Goal: Information Seeking & Learning: Learn about a topic

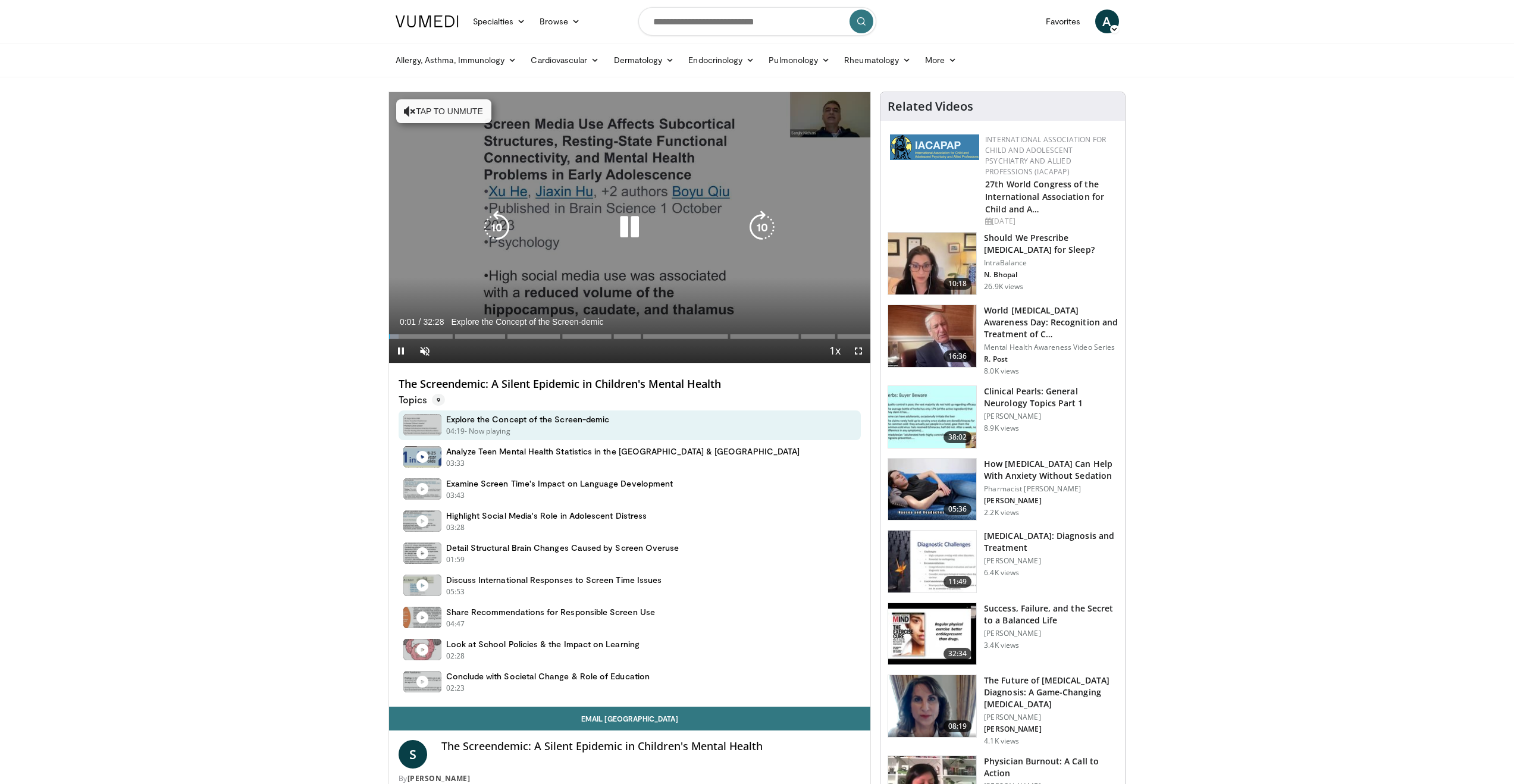
click at [623, 226] on icon "Video Player" at bounding box center [629, 227] width 33 height 33
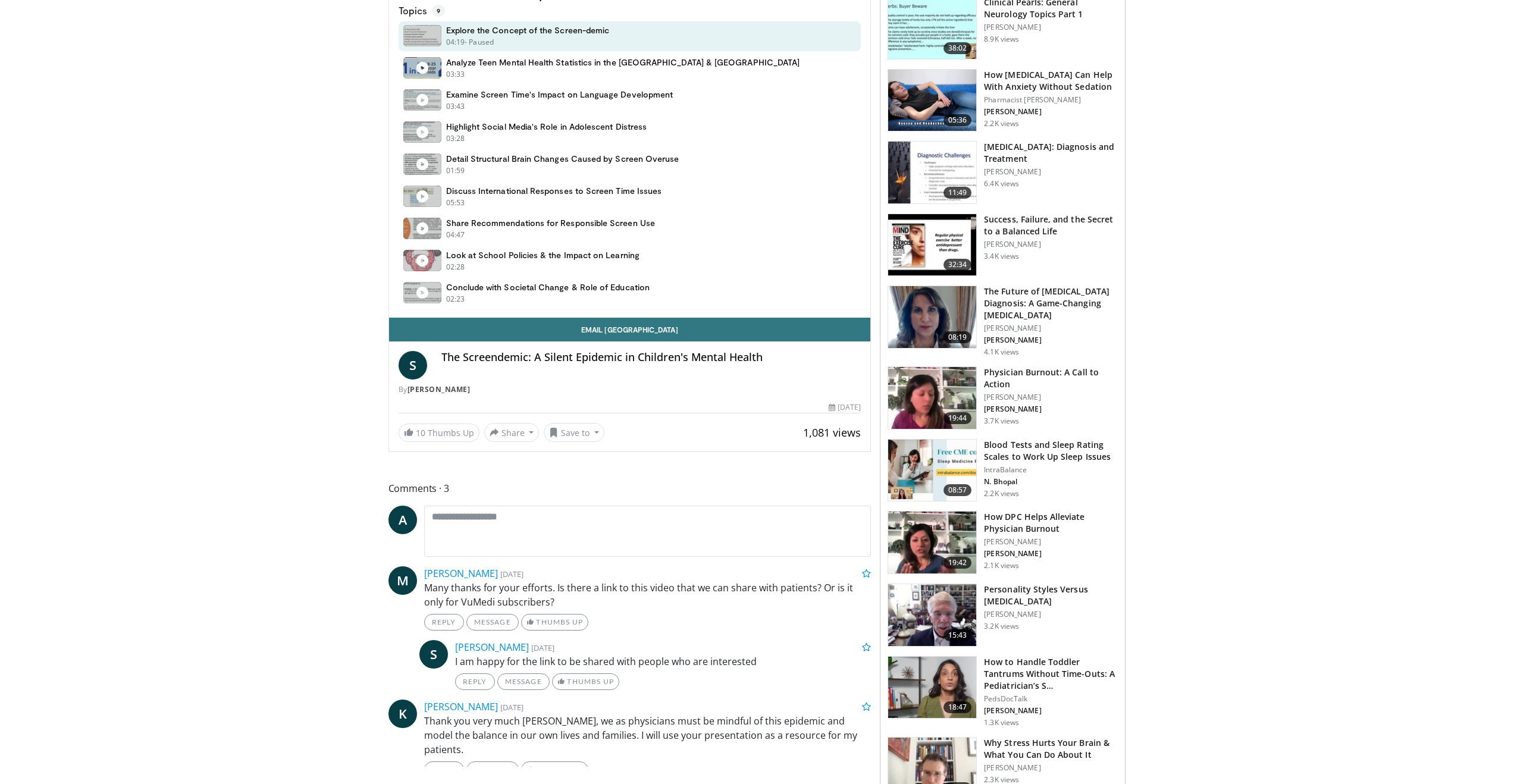
scroll to position [380, 0]
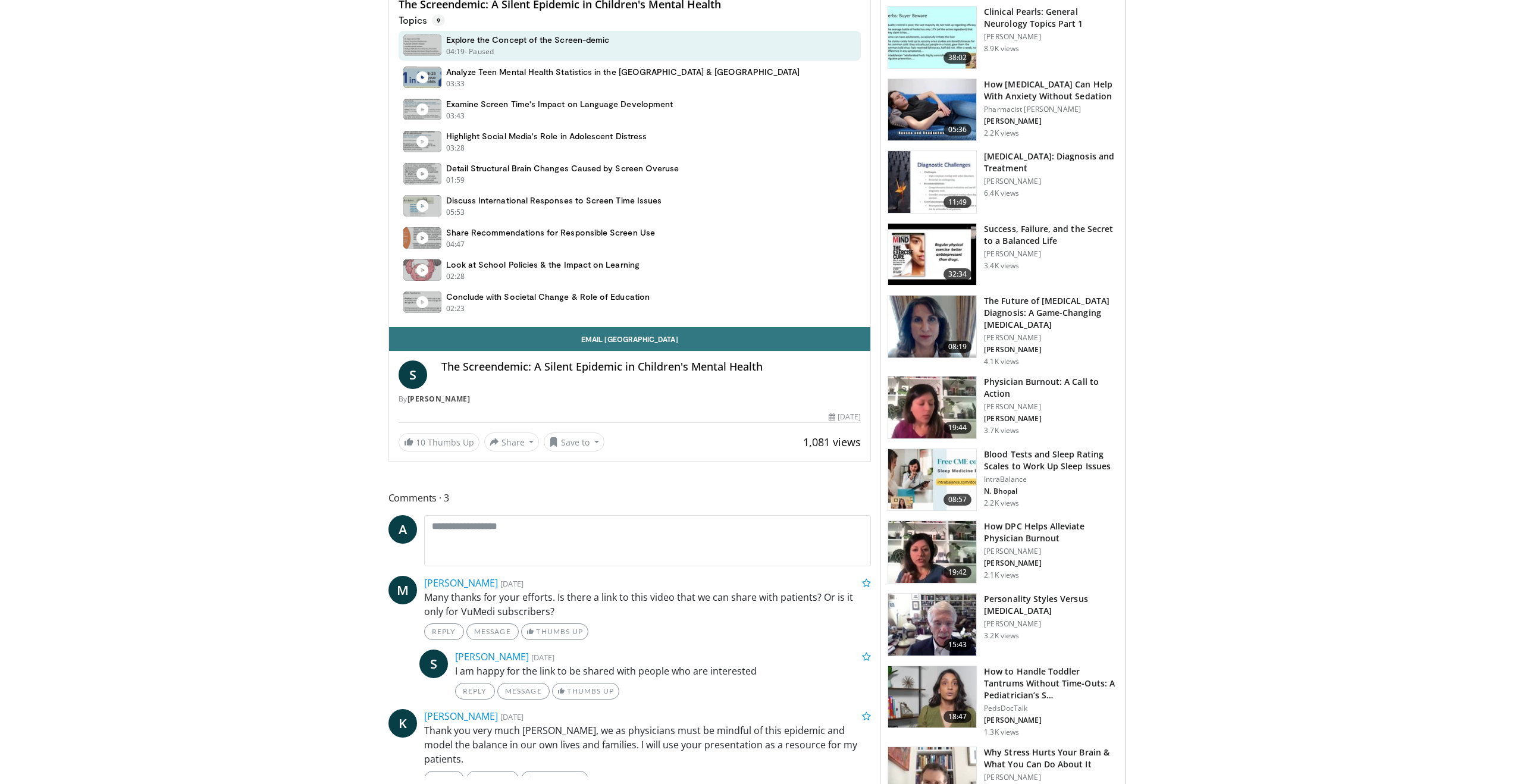
click at [521, 369] on h4 "The Screendemic: A Silent Epidemic in Children's Mental Health" at bounding box center [651, 367] width 420 height 13
copy div "The Screendemic: A Silent Epidemic in Children's Mental Health"
click at [477, 395] on div "By Sanjiv Nichani" at bounding box center [629, 399] width 463 height 11
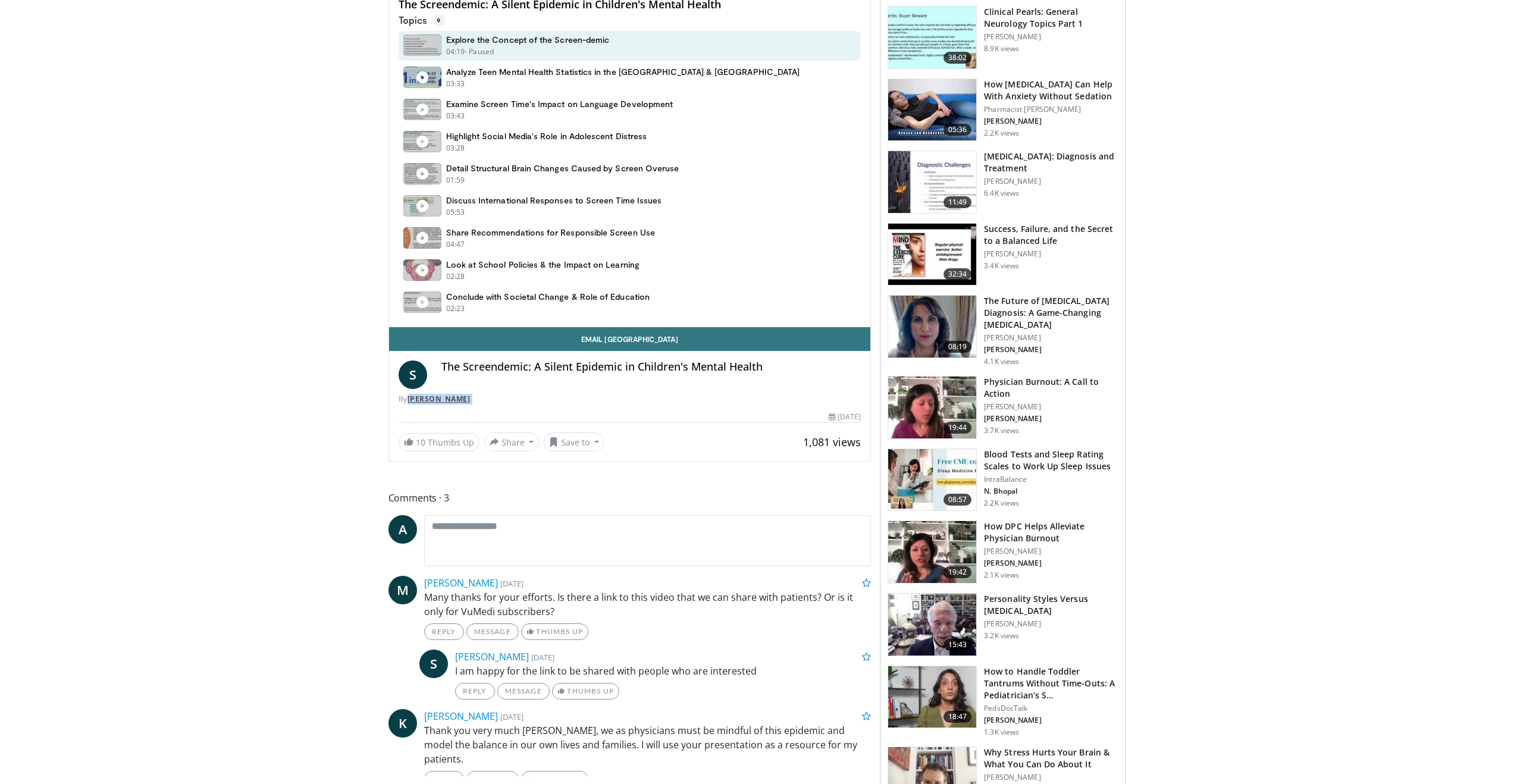
drag, startPoint x: 477, startPoint y: 395, endPoint x: 416, endPoint y: 398, distance: 61.1
click at [416, 398] on div "By Sanjiv Nichani" at bounding box center [629, 399] width 463 height 11
copy div "Sanjiv Nichani 1,081 views"
click at [633, 372] on h4 "The Screendemic: A Silent Epidemic in Children's Mental Health" at bounding box center [651, 367] width 420 height 13
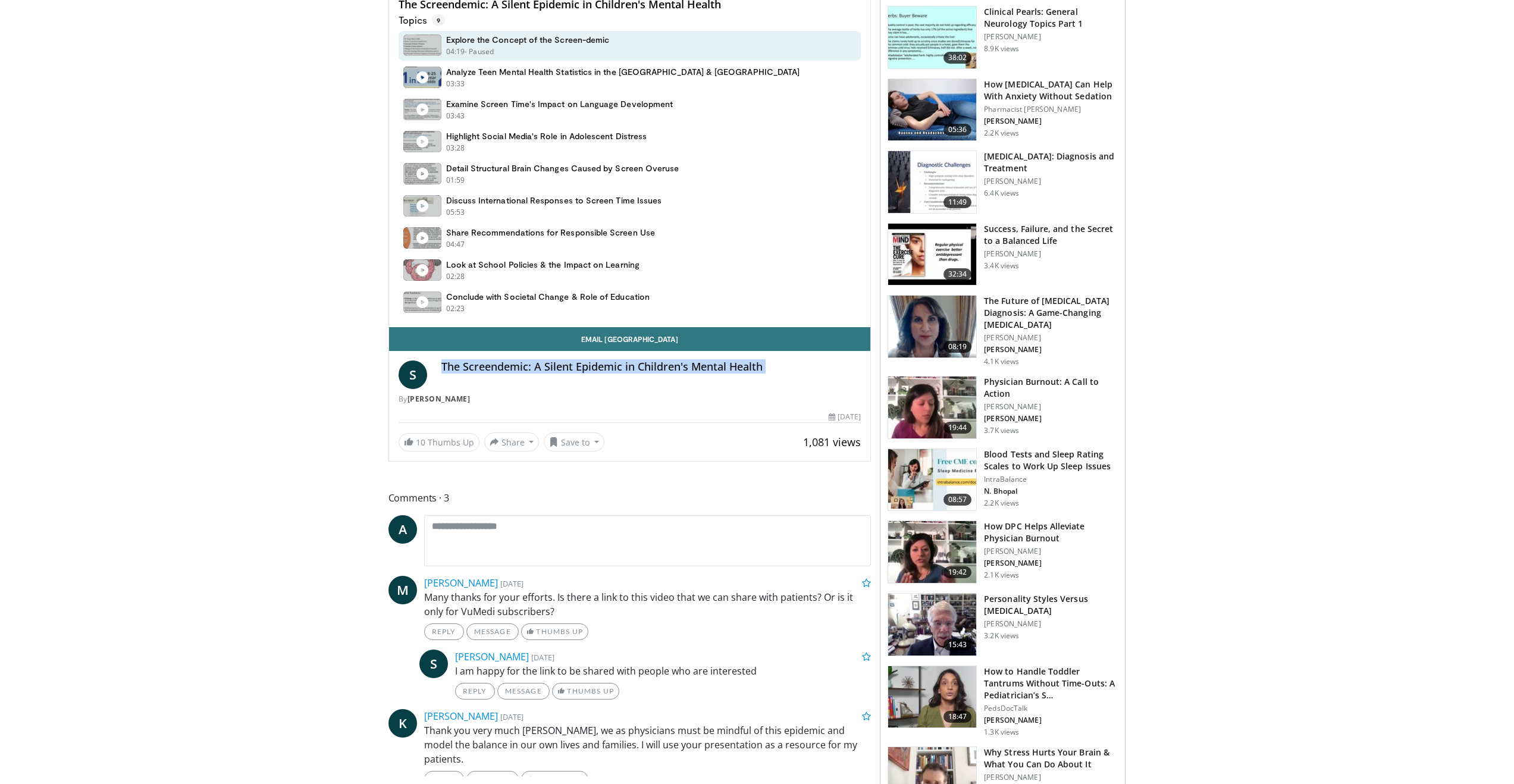
click at [633, 372] on h4 "The Screendemic: A Silent Epidemic in Children's Mental Health" at bounding box center [651, 367] width 420 height 13
copy div "The Screendemic: A Silent Epidemic in Children's Mental Health"
click at [233, 309] on body "Specialties Adult & Family Medicine Allergy, [MEDICAL_DATA], Immunology Anesthe…" at bounding box center [757, 572] width 1514 height 1903
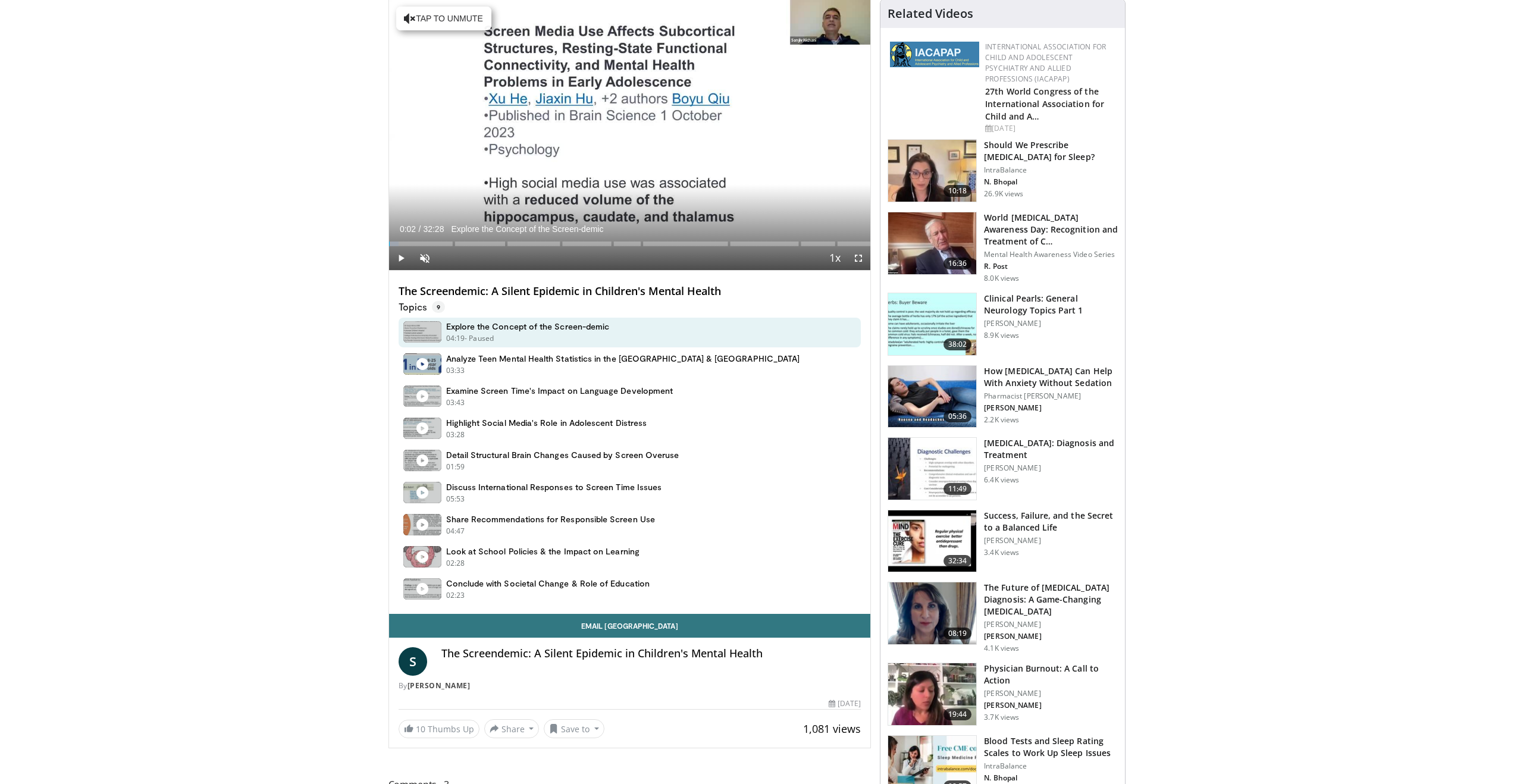
scroll to position [0, 0]
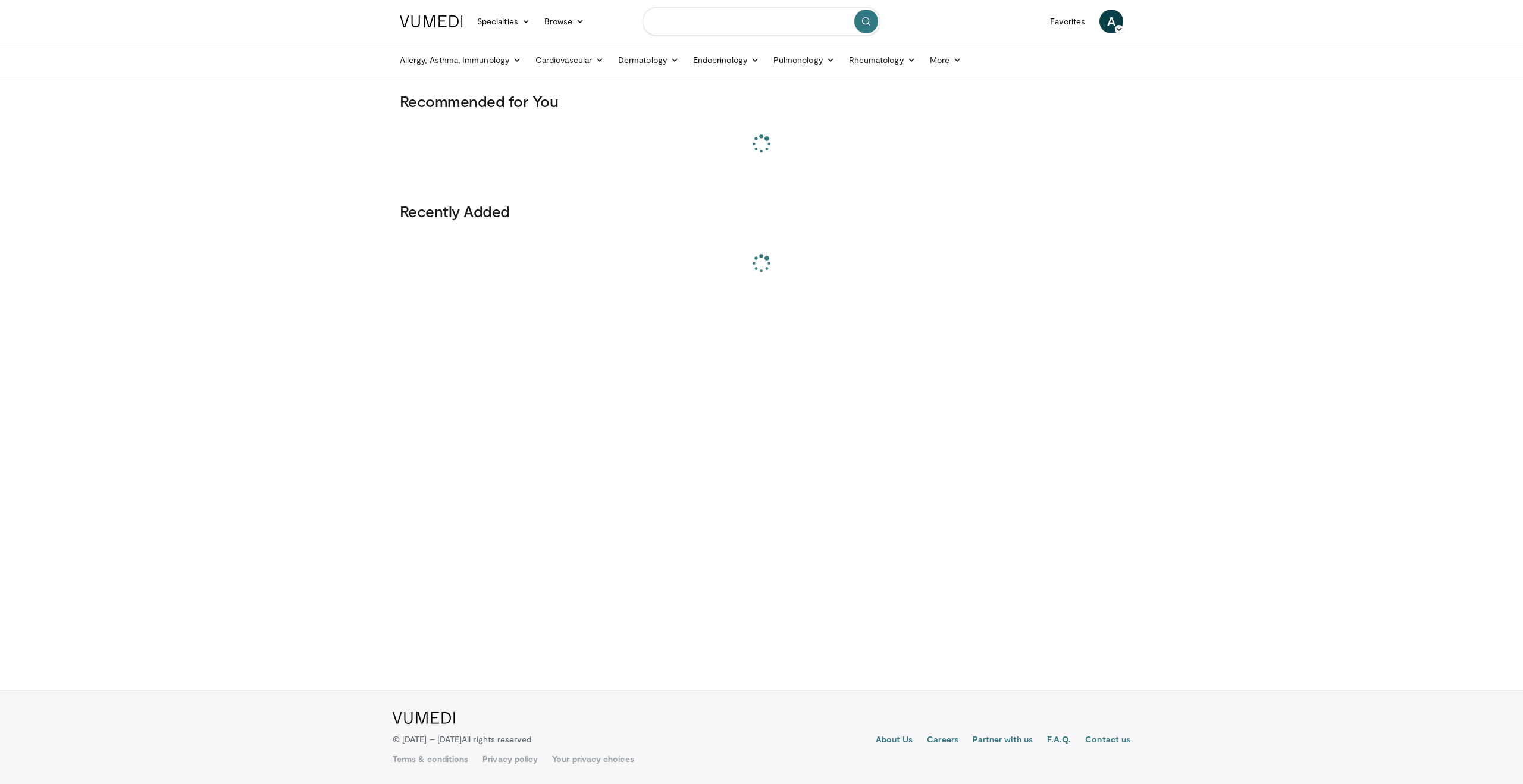
click at [824, 14] on input "Search topics, interventions" at bounding box center [762, 21] width 238 height 28
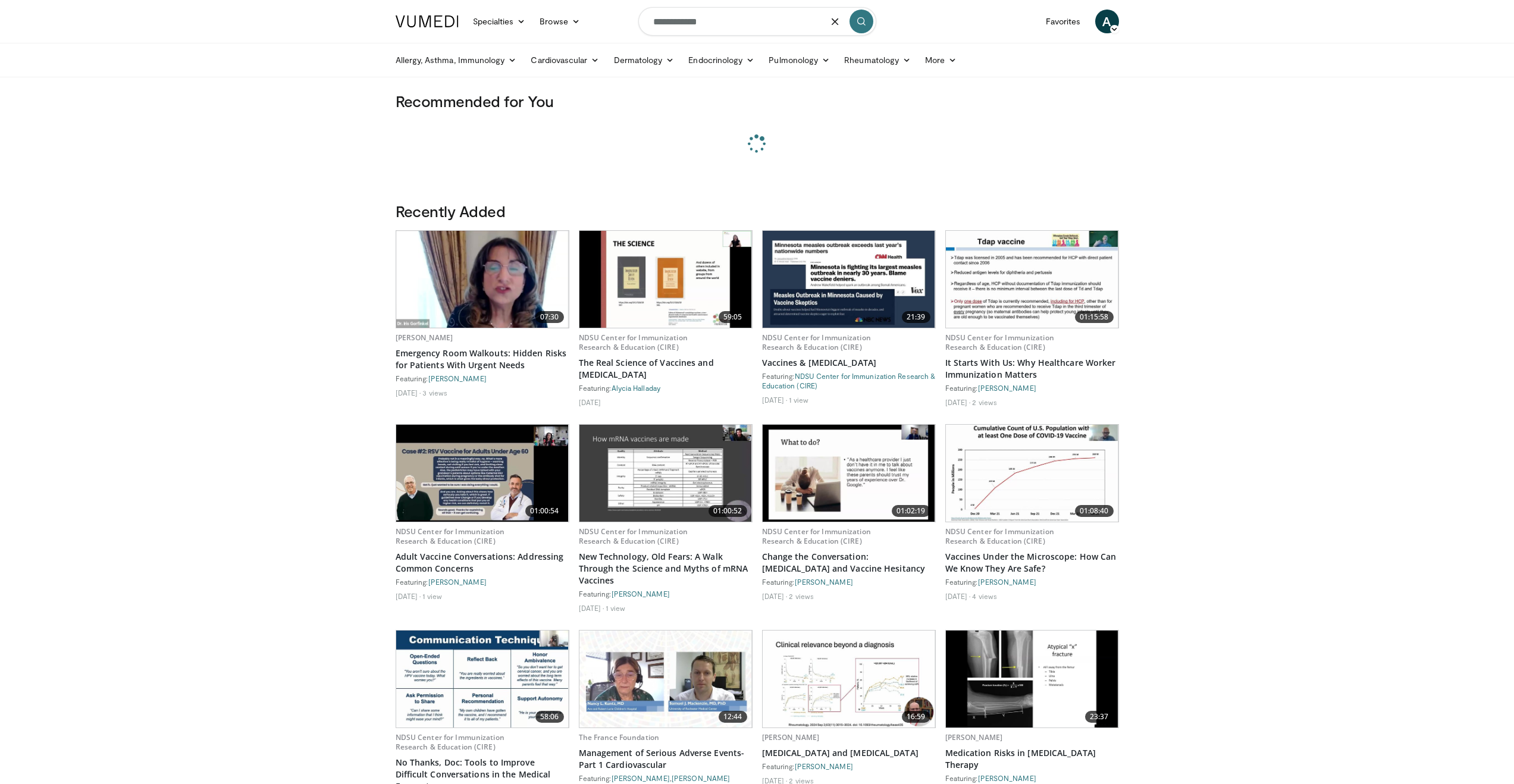
type input "**********"
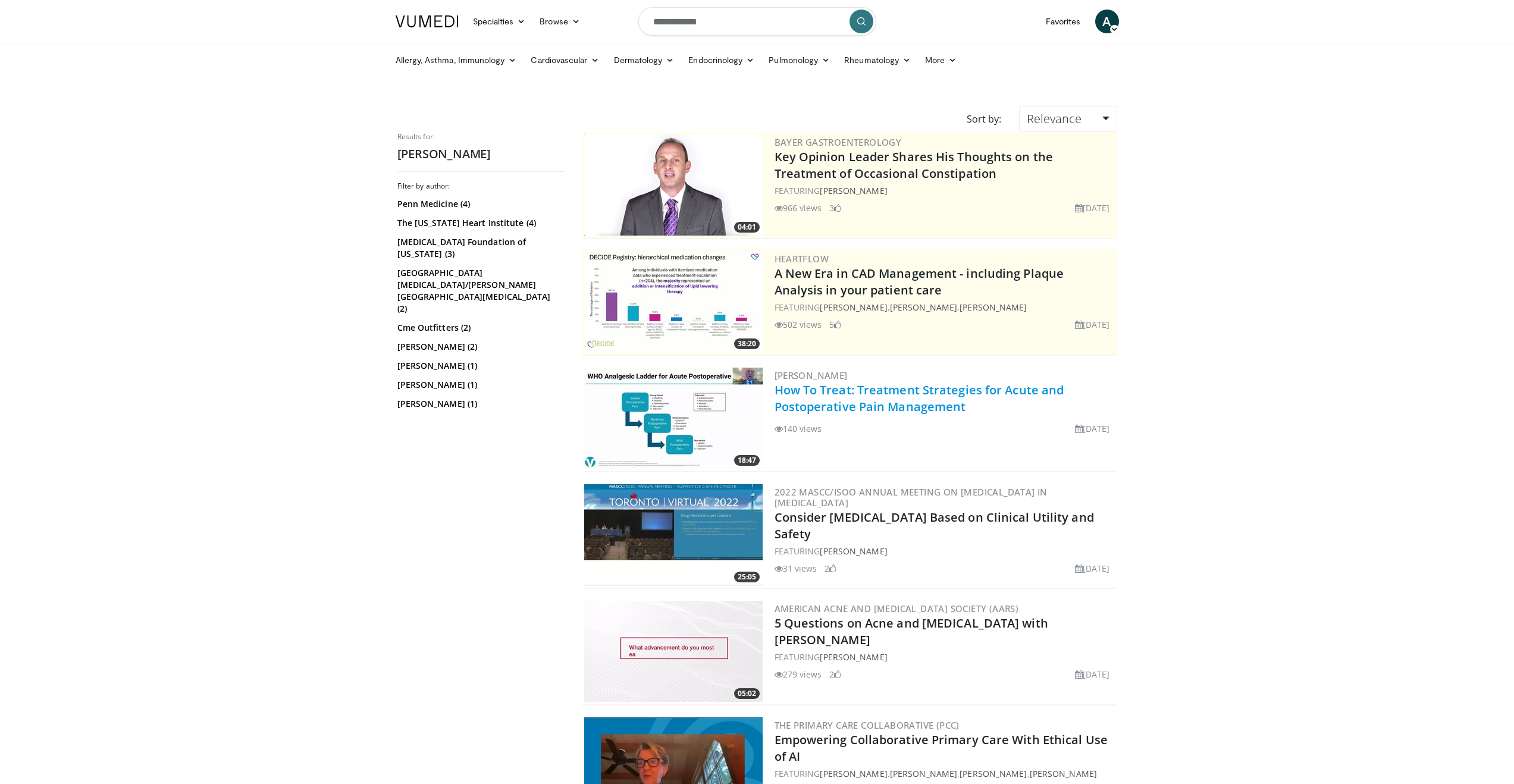
click at [840, 392] on link "How To Treat: Treatment Strategies for Acute and Postoperative Pain Management" at bounding box center [919, 398] width 290 height 32
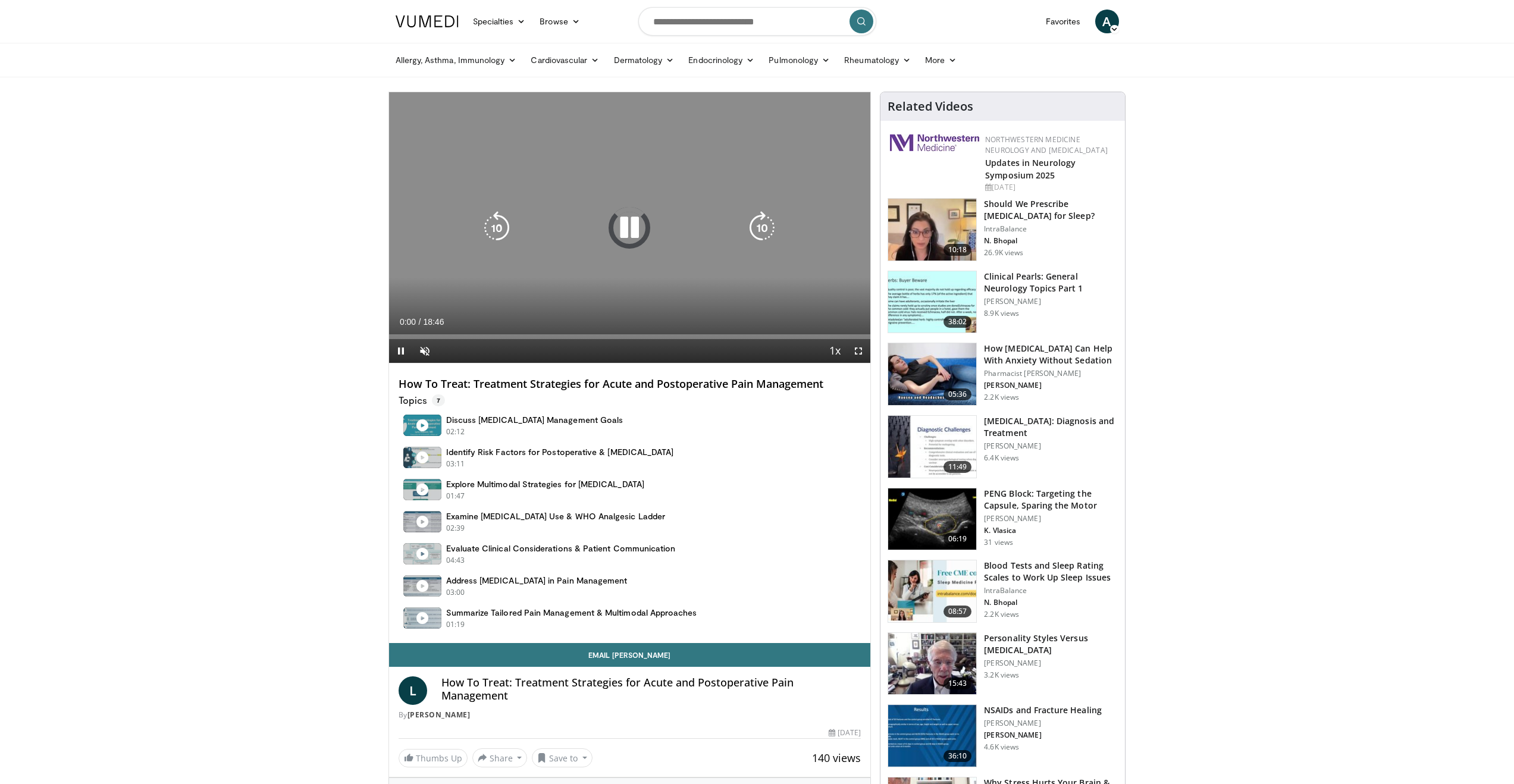
click at [627, 222] on icon "Video Player" at bounding box center [629, 228] width 33 height 33
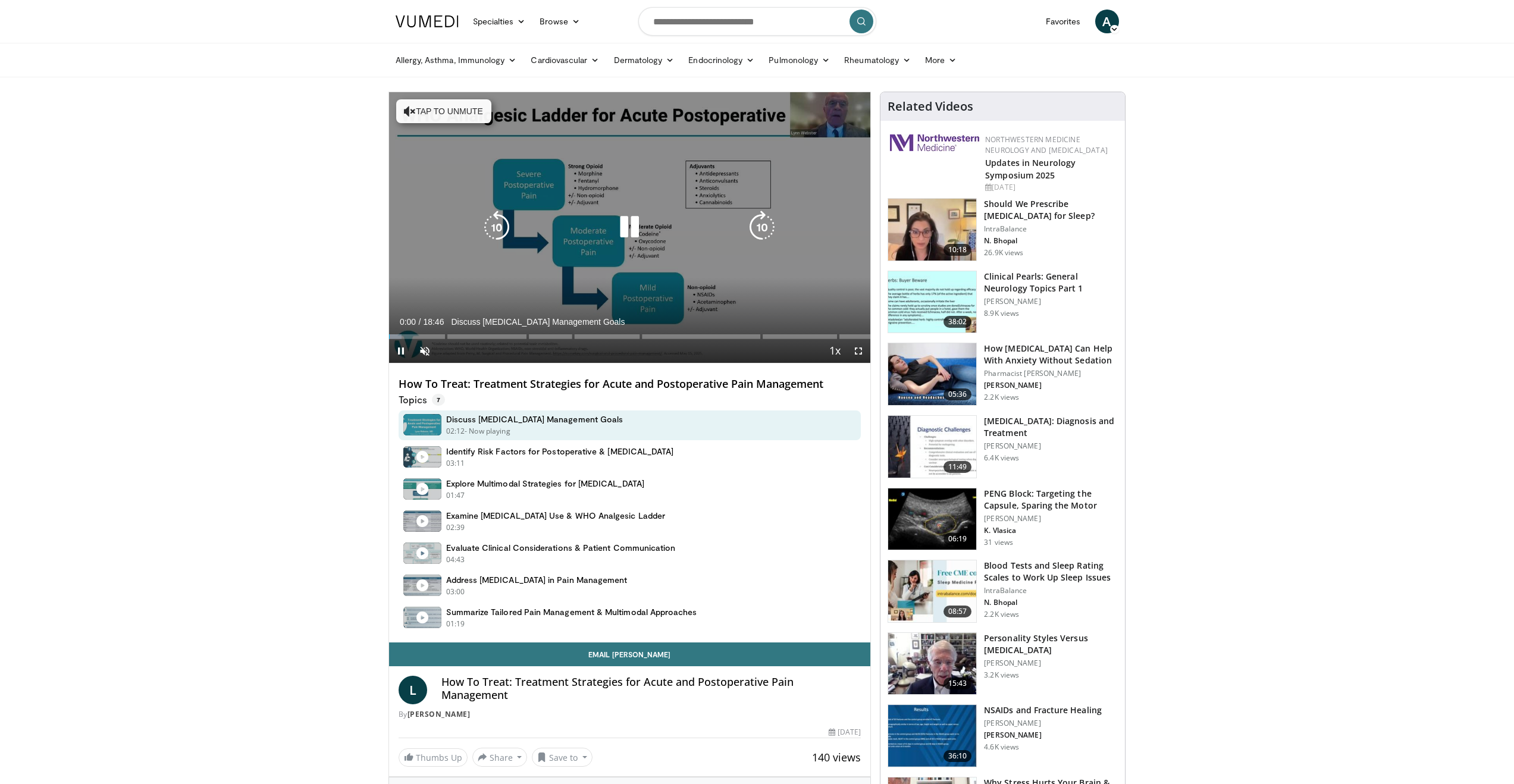
click at [627, 222] on icon "Video Player" at bounding box center [629, 227] width 33 height 33
